Goal: Find specific page/section: Find specific page/section

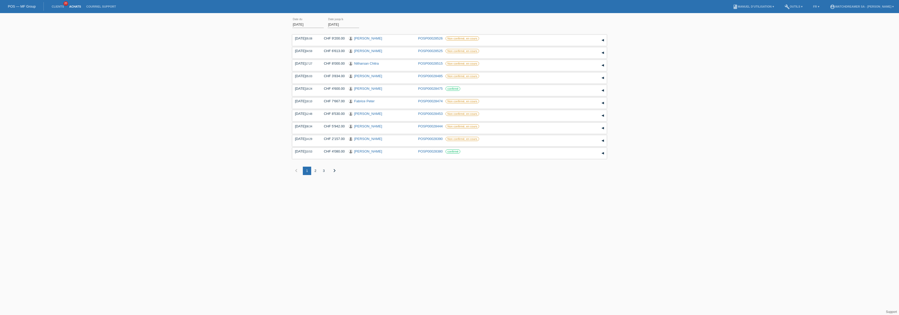
click at [314, 172] on div "2" at bounding box center [315, 171] width 8 height 8
click at [327, 171] on div "3" at bounding box center [324, 171] width 8 height 8
click at [334, 170] on div "4" at bounding box center [332, 171] width 8 height 8
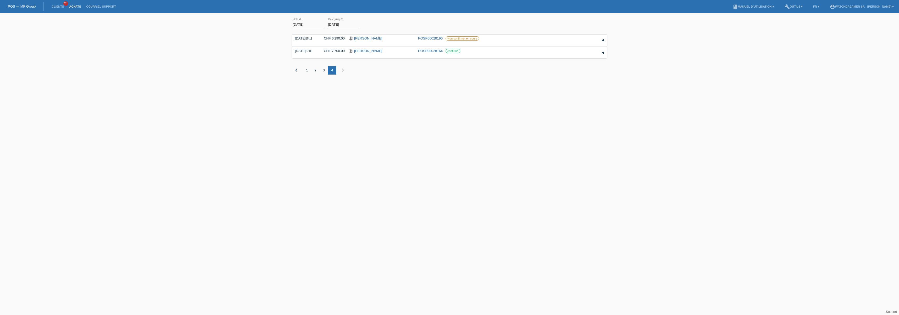
click at [305, 71] on div "1" at bounding box center [307, 70] width 8 height 8
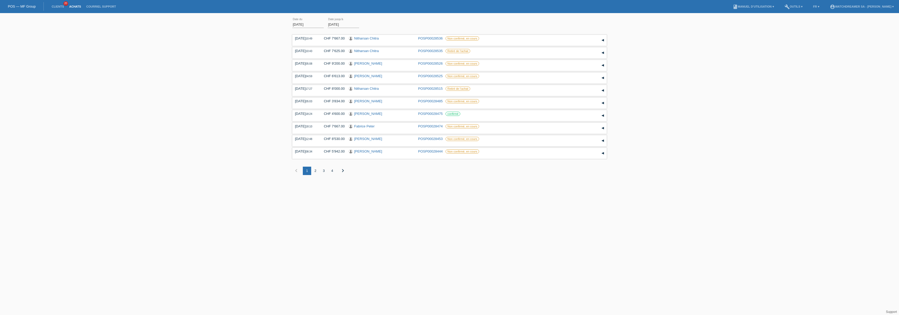
click at [318, 171] on div "2" at bounding box center [315, 171] width 8 height 8
click at [324, 170] on div "3" at bounding box center [324, 171] width 8 height 8
click at [334, 170] on div "4" at bounding box center [332, 171] width 8 height 8
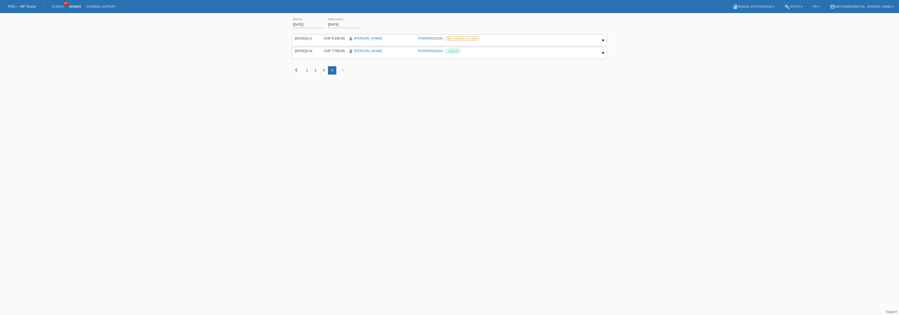
click at [58, 8] on li "Clients 20" at bounding box center [58, 6] width 18 height 13
click at [61, 7] on link "Clients" at bounding box center [58, 6] width 18 height 3
click at [399, 24] on input "text" at bounding box center [449, 23] width 131 height 12
paste input "[PERSON_NAME]"
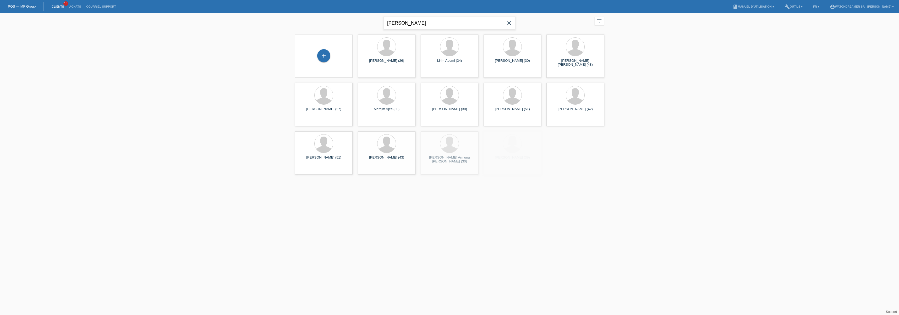
type input "[PERSON_NAME]"
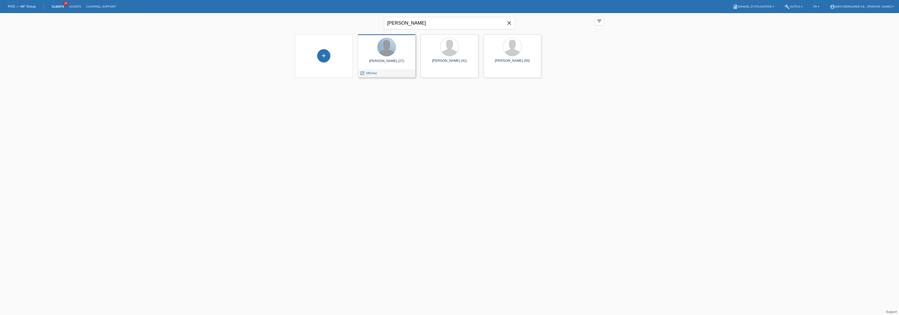
click at [380, 54] on div at bounding box center [387, 47] width 18 height 18
click at [373, 73] on span "Afficher" at bounding box center [372, 73] width 12 height 4
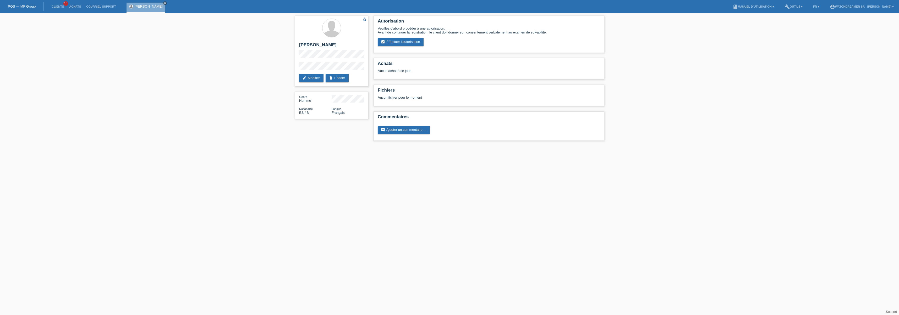
click at [166, 3] on icon "close" at bounding box center [165, 3] width 3 height 3
